Goal: Information Seeking & Learning: Learn about a topic

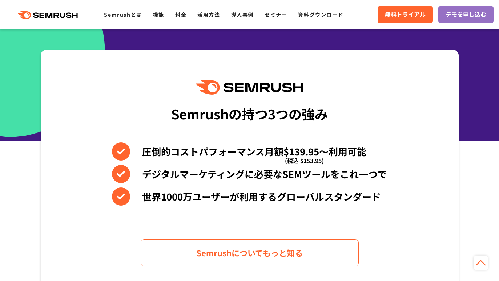
scroll to position [261, 0]
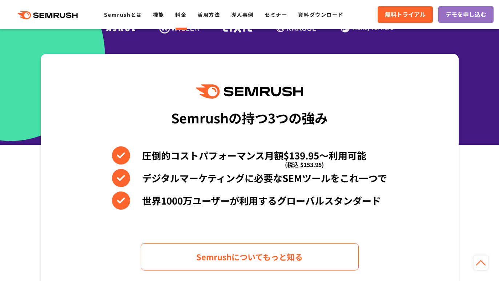
click at [184, 13] on link "料金" at bounding box center [180, 14] width 11 height 7
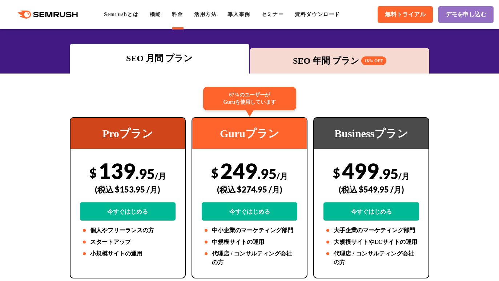
scroll to position [93, 0]
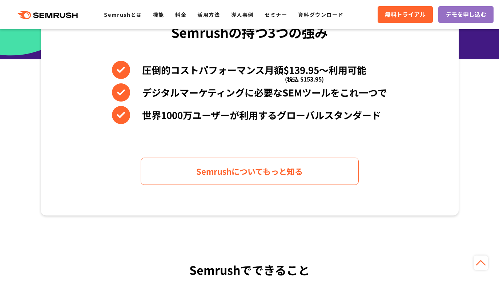
scroll to position [348, 0]
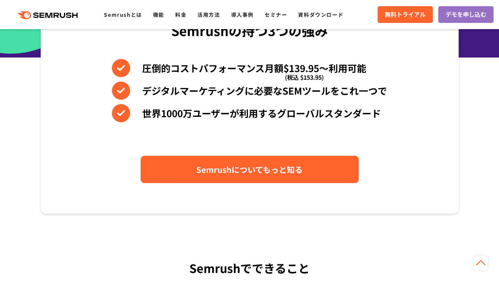
click at [259, 166] on span "Semrushについてもっと知る" at bounding box center [249, 169] width 107 height 13
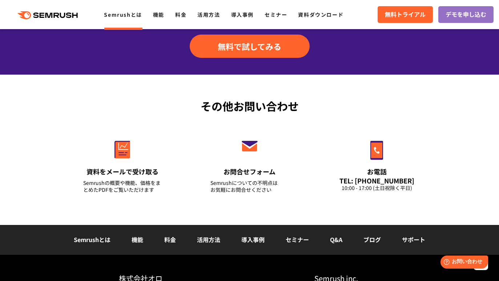
scroll to position [1613, 0]
